Goal: Check status: Check status

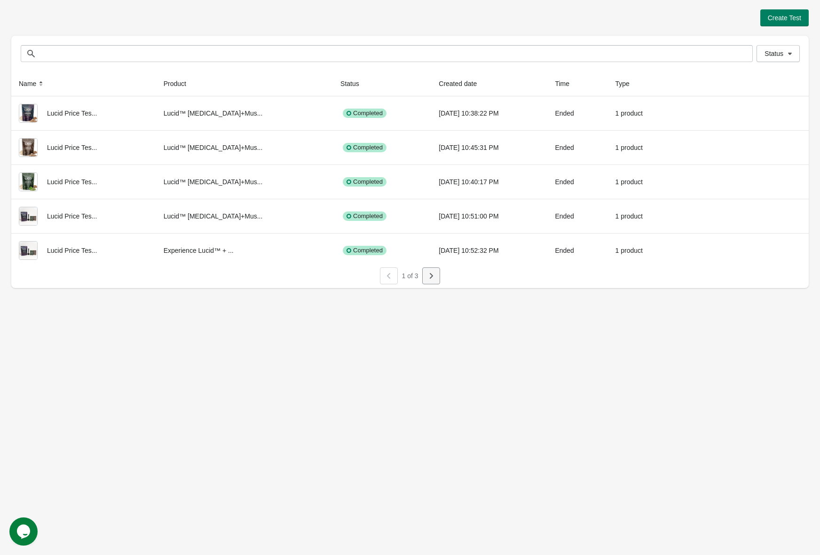
click at [426, 278] on icon "button" at bounding box center [430, 275] width 9 height 9
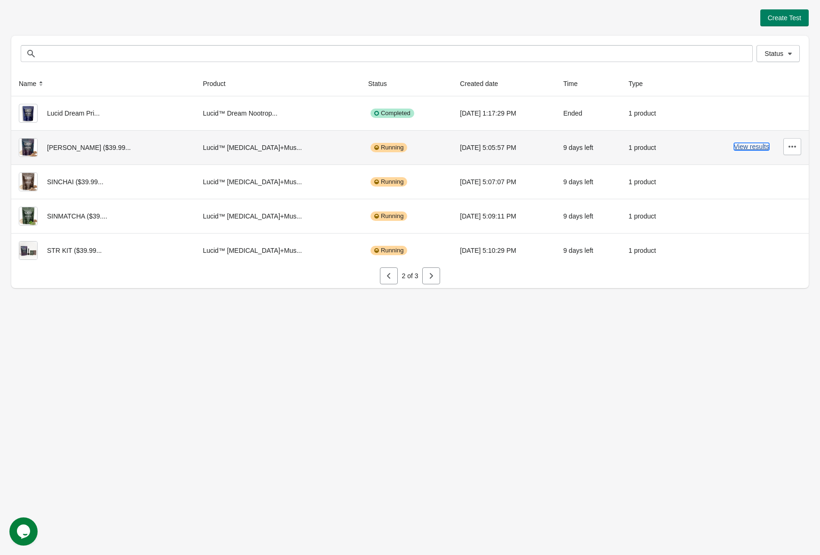
click at [748, 145] on button "View results" at bounding box center [751, 147] width 35 height 8
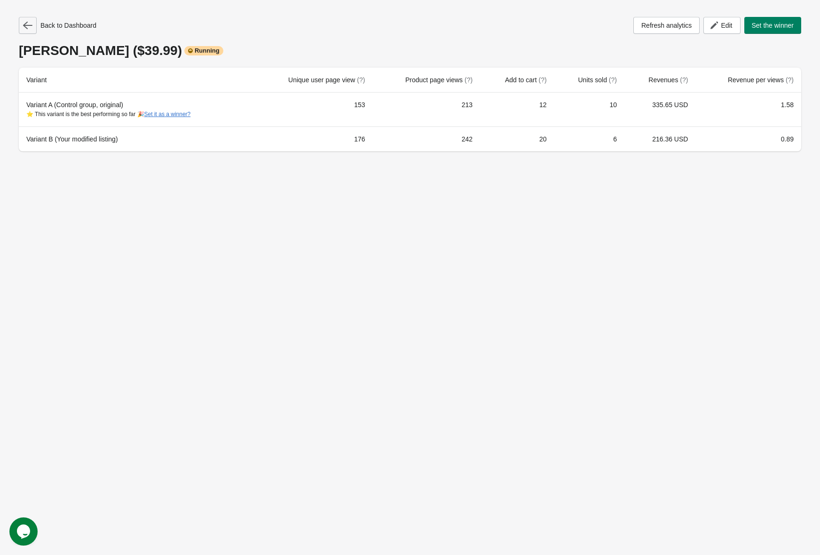
click at [26, 26] on icon "button" at bounding box center [27, 25] width 9 height 9
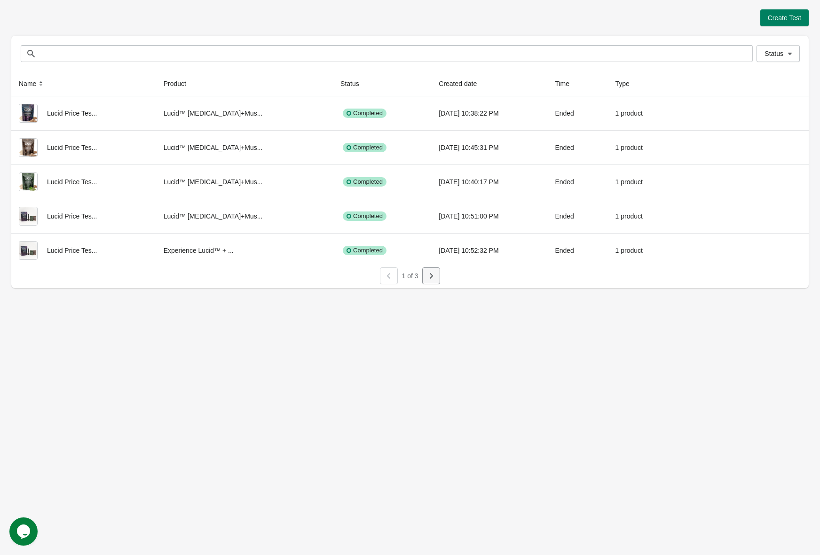
click at [434, 279] on icon "button" at bounding box center [430, 275] width 9 height 9
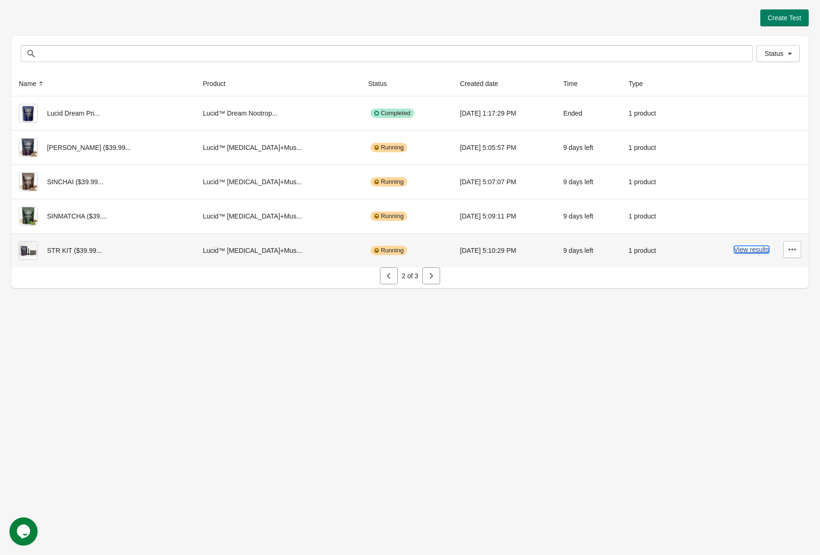
click at [744, 249] on button "View results" at bounding box center [751, 250] width 35 height 8
